Goal: Transaction & Acquisition: Purchase product/service

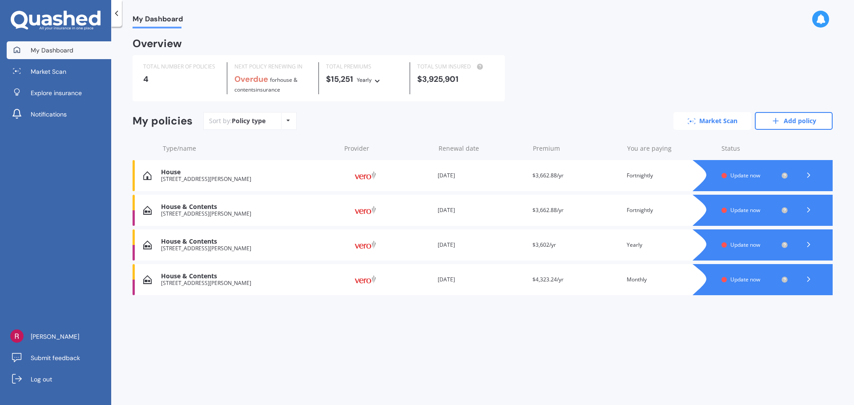
click at [728, 122] on link "Market Scan" at bounding box center [712, 121] width 78 height 18
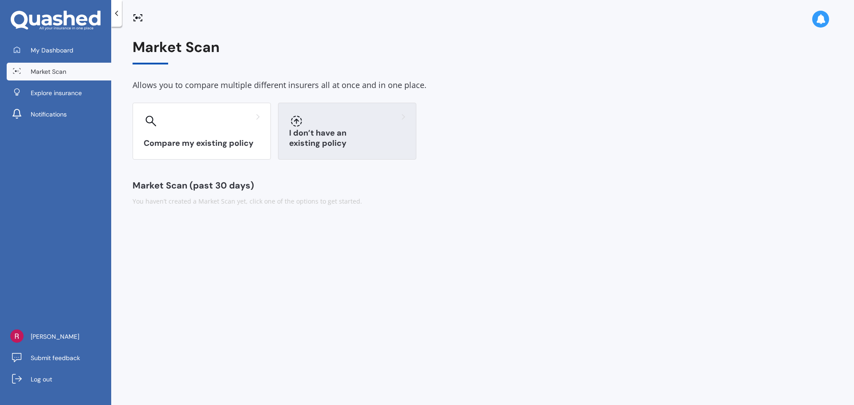
click at [401, 136] on div "I don’t have an existing policy" at bounding box center [347, 131] width 138 height 57
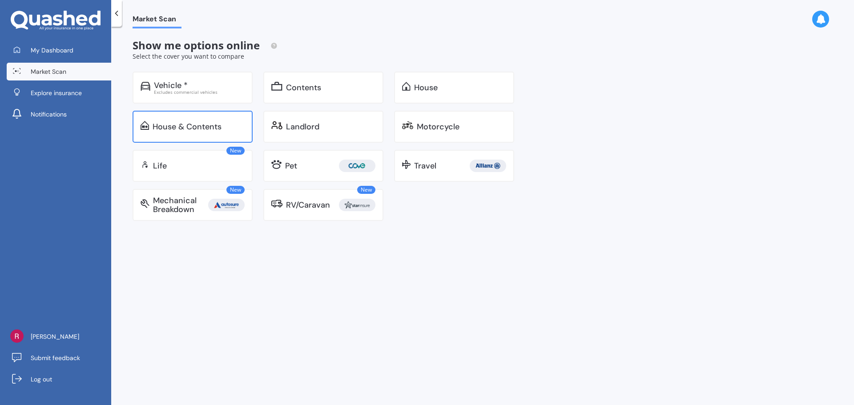
click at [235, 136] on div "House & Contents" at bounding box center [193, 127] width 120 height 32
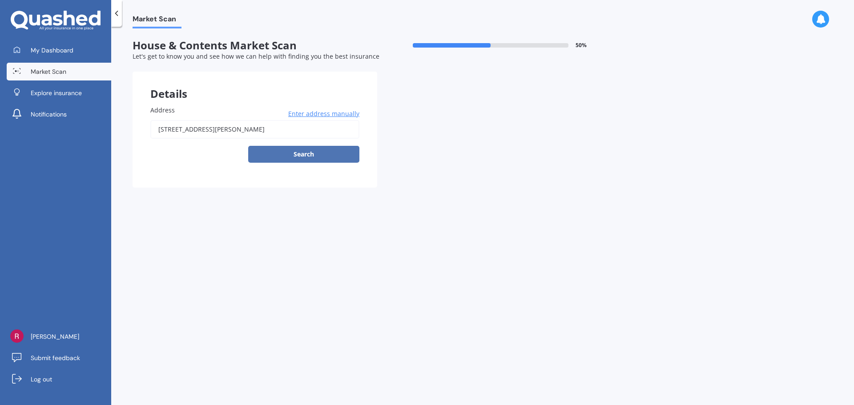
click at [291, 149] on button "Search" at bounding box center [303, 154] width 111 height 17
click at [292, 133] on input "[STREET_ADDRESS][PERSON_NAME]" at bounding box center [254, 129] width 209 height 19
type input "[STREET_ADDRESS][PERSON_NAME]"
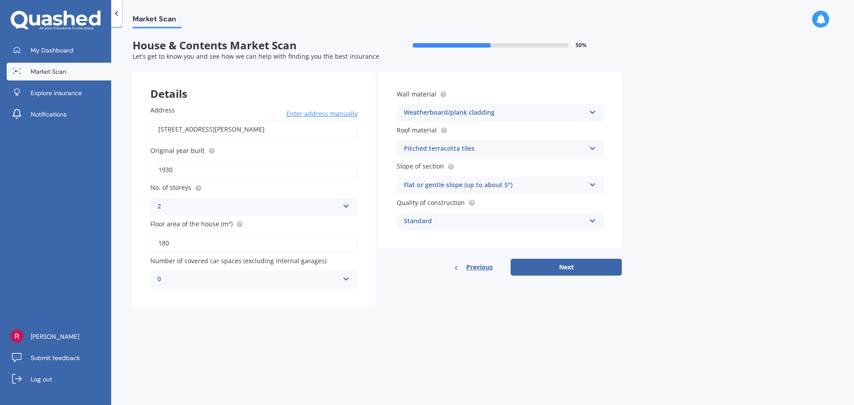
click at [348, 285] on div "0 0 1 2 3 4 5+" at bounding box center [253, 280] width 207 height 18
click at [322, 299] on div "0" at bounding box center [254, 297] width 206 height 16
click at [581, 270] on button "Next" at bounding box center [566, 267] width 111 height 17
select select "18"
select select "09"
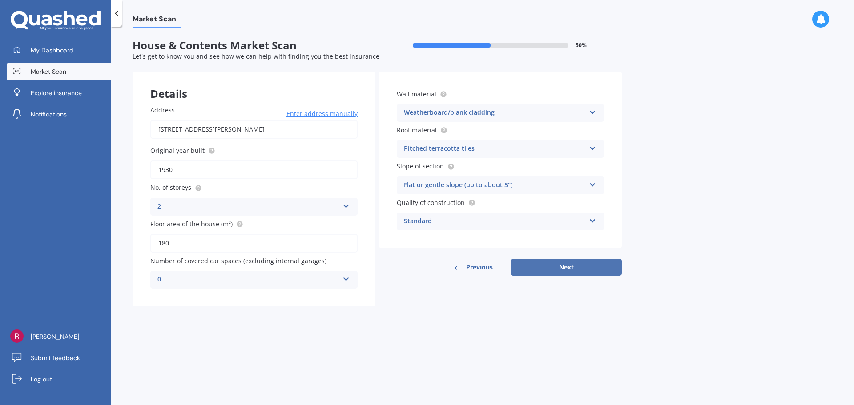
select select "1987"
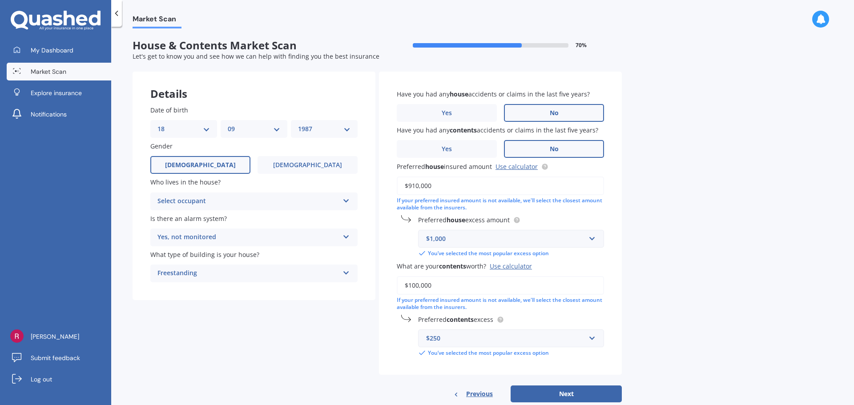
click at [285, 198] on div "Select occupant" at bounding box center [247, 201] width 181 height 11
click at [262, 223] on div "Owner" at bounding box center [254, 219] width 206 height 16
click at [273, 205] on div "Owner" at bounding box center [247, 201] width 181 height 11
click at [266, 230] on div "Owner + Boarder" at bounding box center [254, 235] width 206 height 16
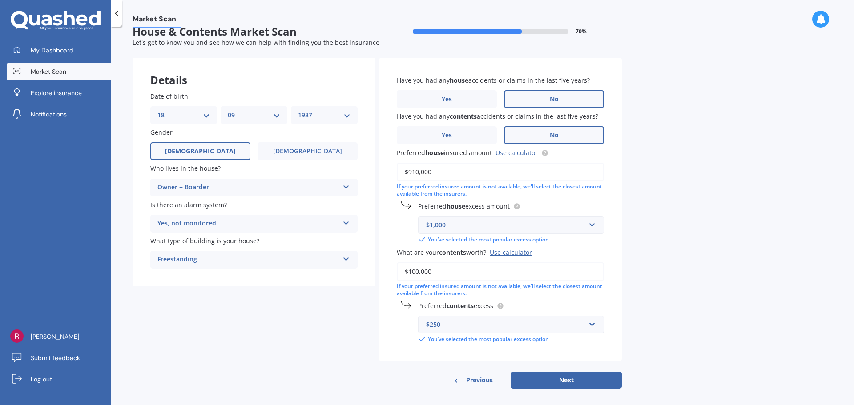
scroll to position [20, 0]
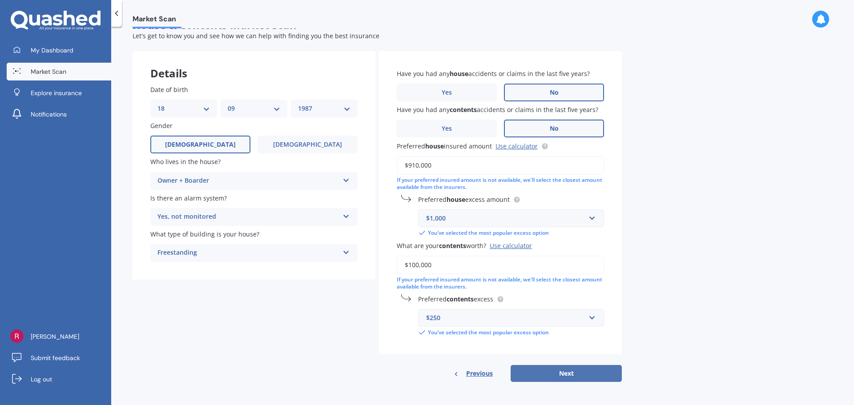
click at [606, 374] on button "Next" at bounding box center [566, 373] width 111 height 17
select select "18"
select select "09"
select select "1987"
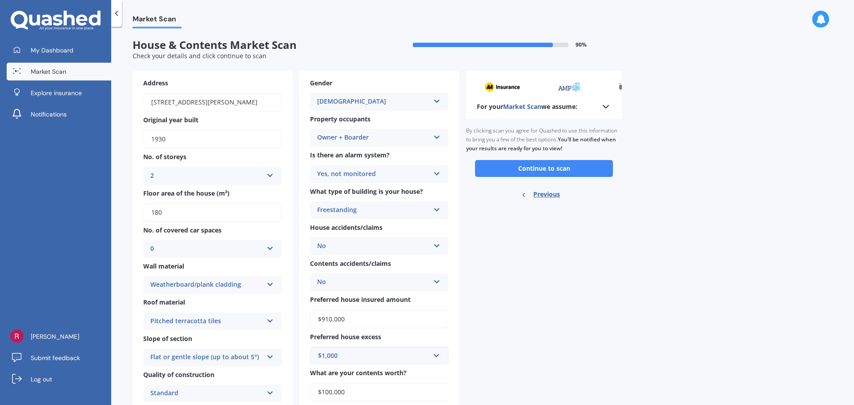
scroll to position [0, 0]
click at [577, 172] on button "Continue to scan" at bounding box center [544, 169] width 138 height 17
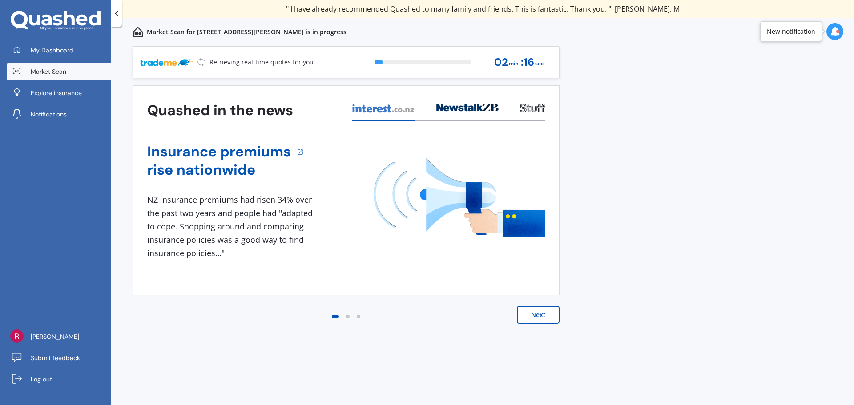
click at [550, 313] on button "Next" at bounding box center [538, 315] width 43 height 18
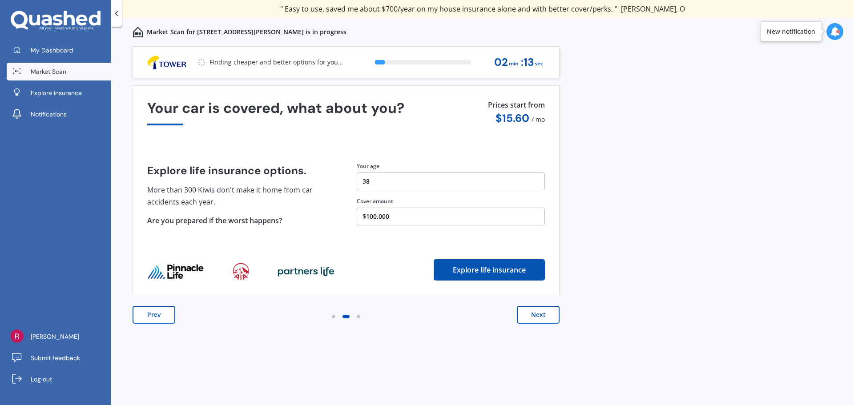
click at [550, 313] on button "Next" at bounding box center [538, 315] width 43 height 18
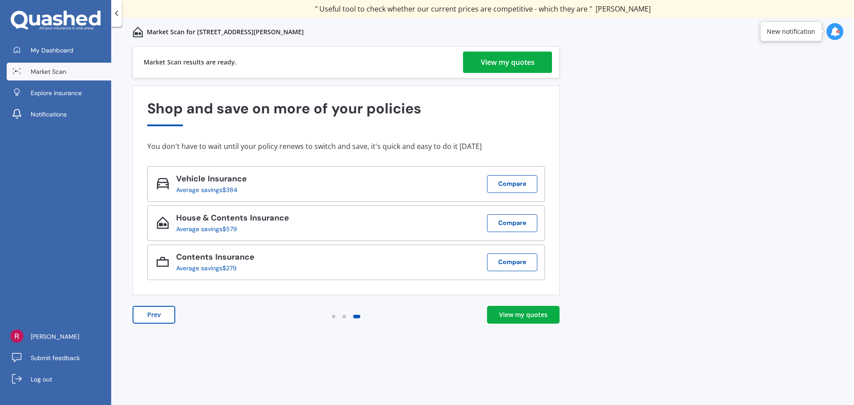
click at [522, 311] on div "View my quotes" at bounding box center [523, 314] width 48 height 9
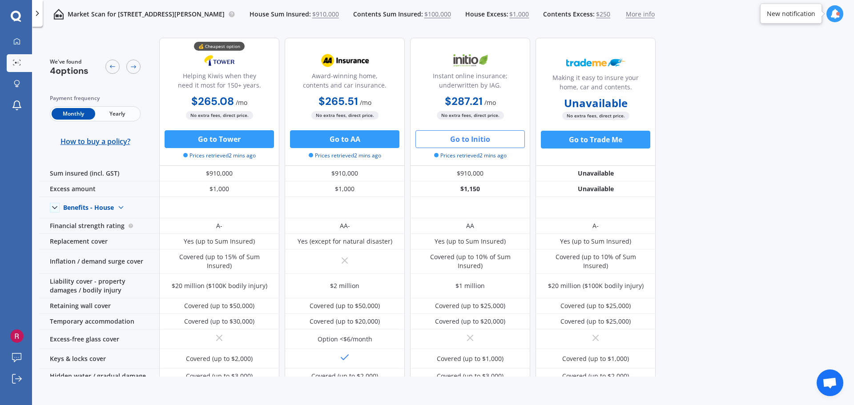
click at [480, 137] on button "Go to Initio" at bounding box center [469, 139] width 109 height 18
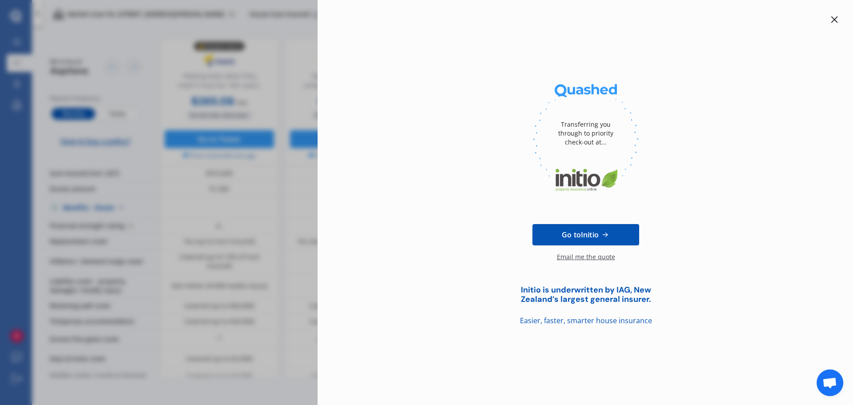
click at [833, 20] on icon at bounding box center [834, 19] width 7 height 7
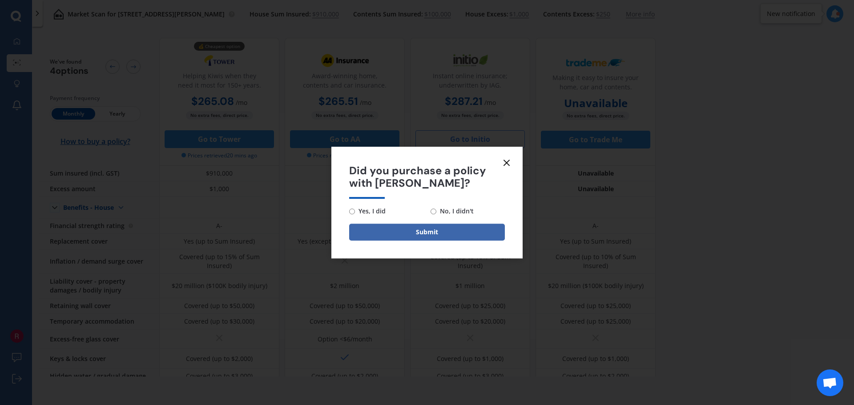
click at [348, 210] on form "Did you purchase a policy with [PERSON_NAME]? Yes, I did No, I didn't Submit" at bounding box center [426, 203] width 191 height 112
click at [351, 210] on input "Yes, I did" at bounding box center [352, 212] width 6 height 6
radio input "true"
click at [400, 227] on button "Submit" at bounding box center [427, 232] width 156 height 17
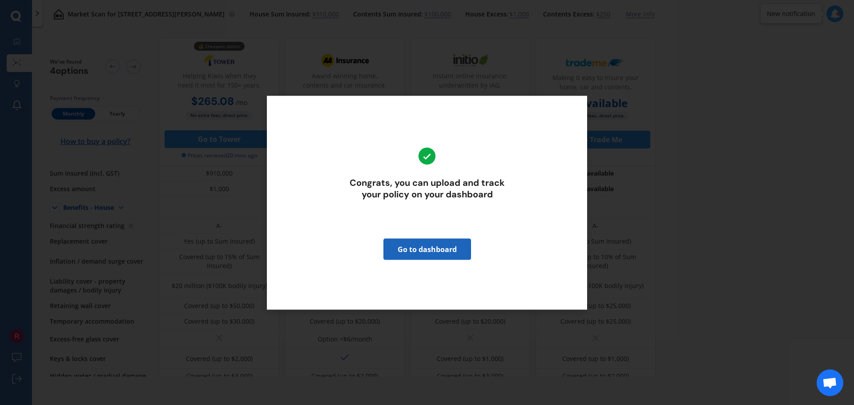
click at [410, 248] on link "Go to dashboard" at bounding box center [427, 248] width 88 height 21
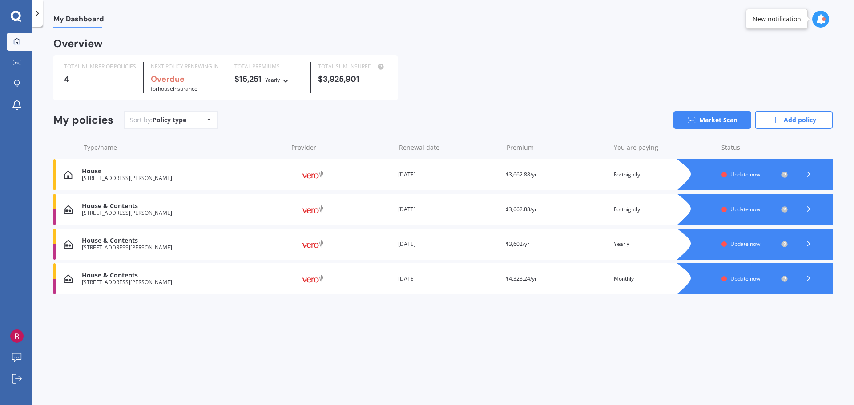
click at [818, 22] on icon at bounding box center [821, 19] width 10 height 10
click at [770, 64] on div "Market Scan Ready" at bounding box center [745, 59] width 62 height 10
